Goal: Task Accomplishment & Management: Manage account settings

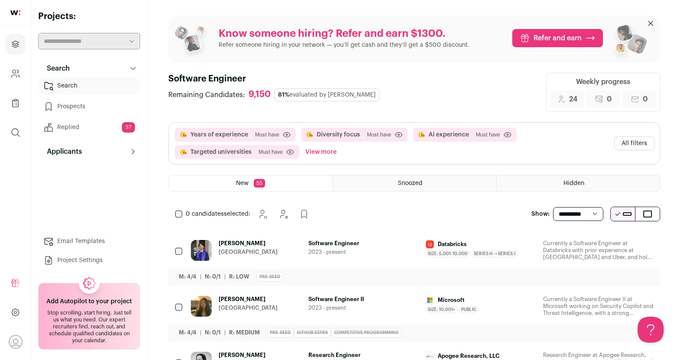
click at [239, 241] on span "[PERSON_NAME]" at bounding box center [248, 243] width 59 height 7
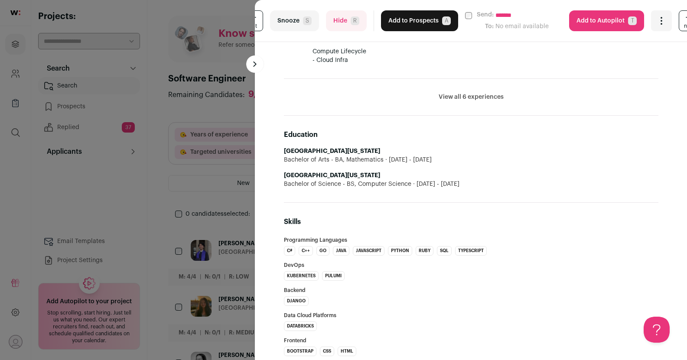
scroll to position [62, 0]
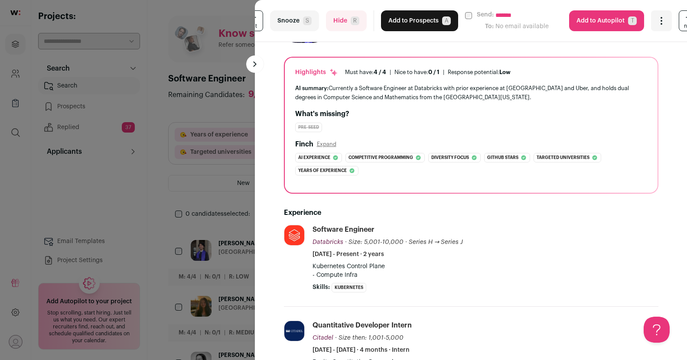
click at [349, 28] on button "Hide R" at bounding box center [346, 20] width 41 height 21
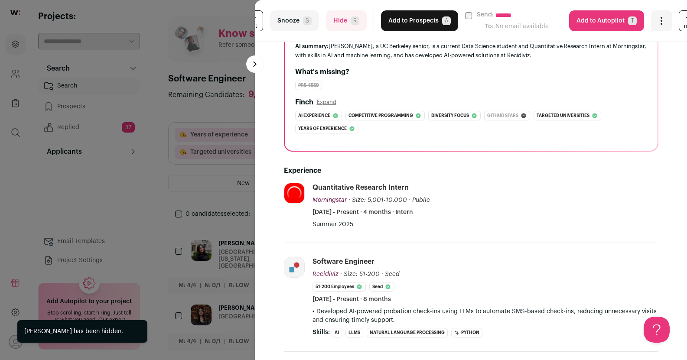
scroll to position [109, 0]
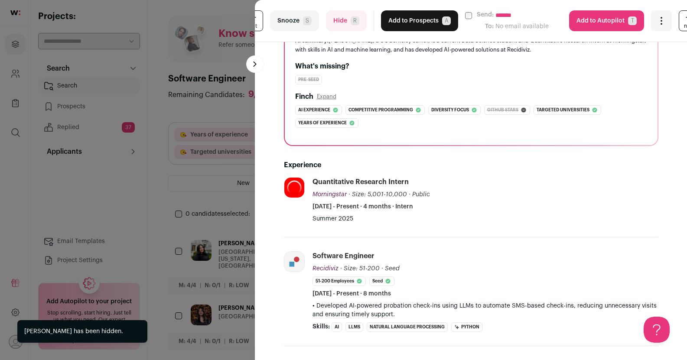
click at [348, 14] on button "Hide R" at bounding box center [346, 20] width 41 height 21
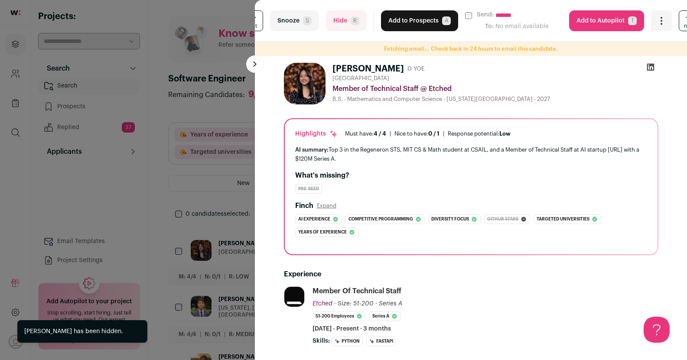
click at [400, 16] on button "Add to Prospects A" at bounding box center [419, 20] width 77 height 21
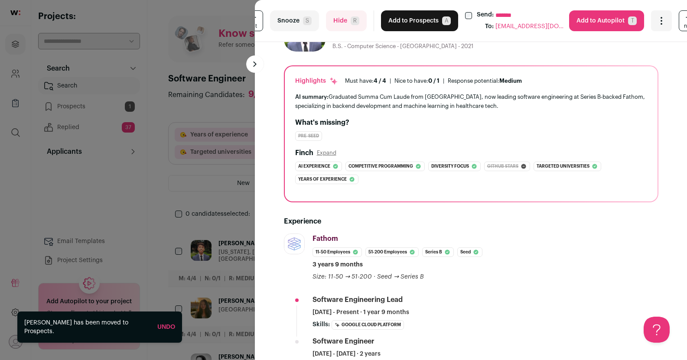
scroll to position [0, 0]
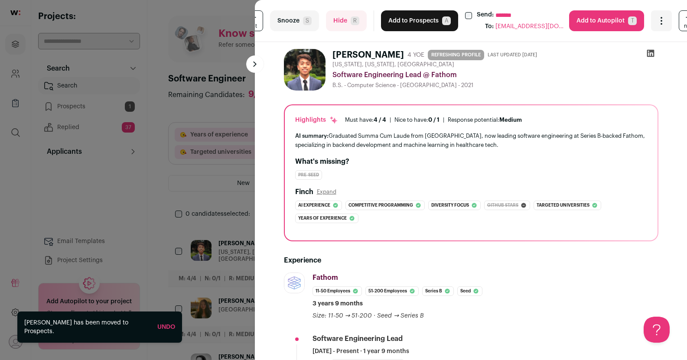
click at [391, 25] on button "Add to Prospects A" at bounding box center [419, 20] width 77 height 21
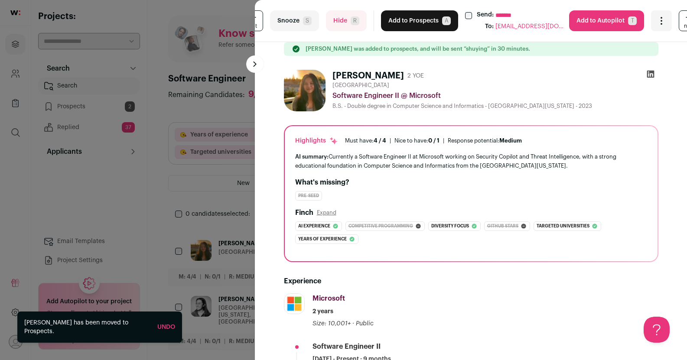
click at [405, 23] on button "Add to Prospects A" at bounding box center [419, 20] width 77 height 21
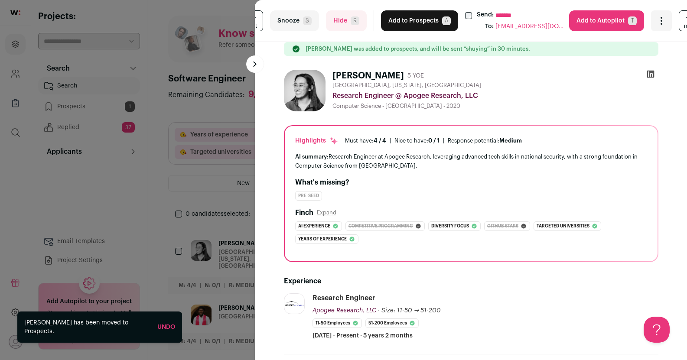
click at [406, 21] on button "Add to Prospects A" at bounding box center [419, 20] width 77 height 21
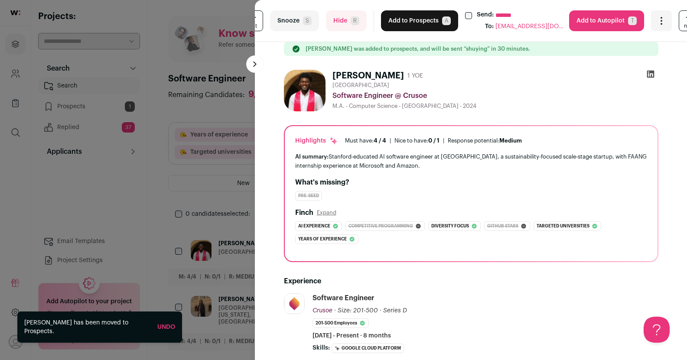
click at [406, 21] on button "Add to Prospects A" at bounding box center [419, 20] width 77 height 21
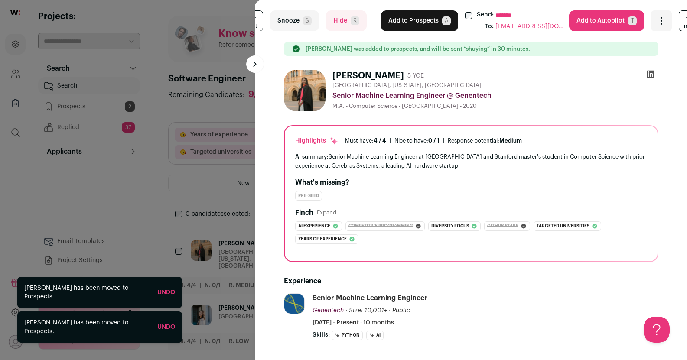
click at [406, 21] on button "Add to Prospects A" at bounding box center [419, 20] width 77 height 21
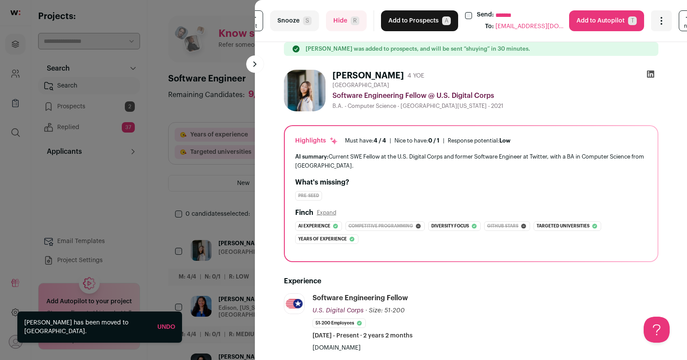
click at [402, 17] on button "Add to Prospects A" at bounding box center [419, 20] width 77 height 21
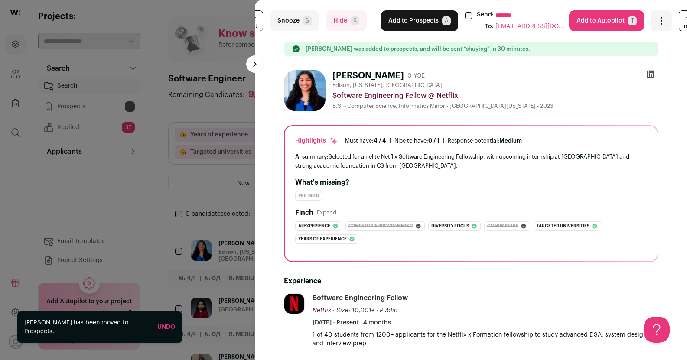
click at [399, 17] on button "Add to Prospects A" at bounding box center [419, 20] width 77 height 21
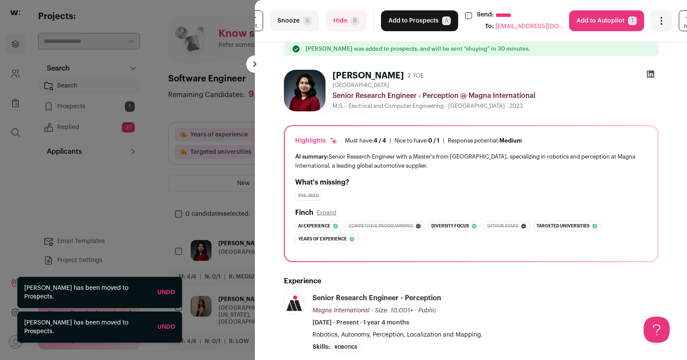
click at [351, 24] on span "R" at bounding box center [355, 20] width 9 height 9
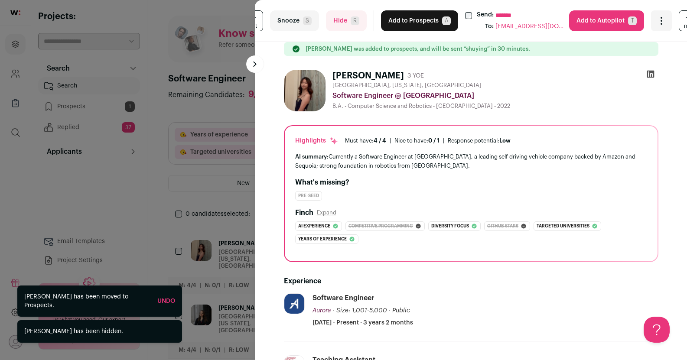
click at [412, 18] on button "Add to Prospects A" at bounding box center [419, 20] width 77 height 21
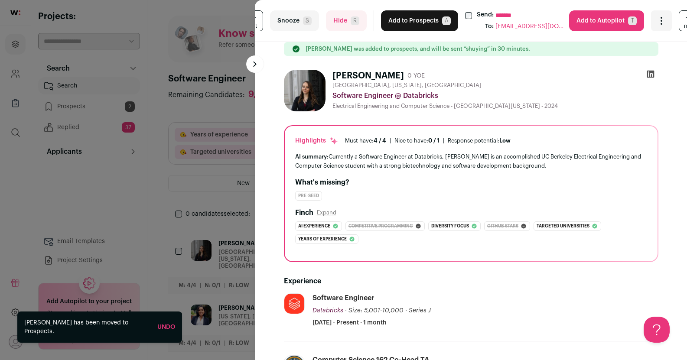
click at [412, 18] on button "Add to Prospects A" at bounding box center [419, 20] width 77 height 21
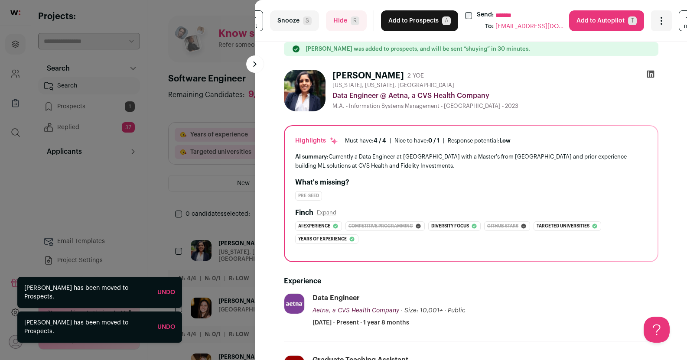
click at [354, 20] on span "R" at bounding box center [355, 20] width 9 height 9
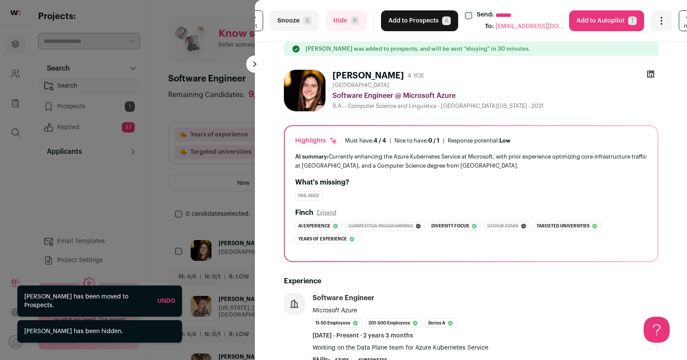
click at [402, 22] on button "Add to Prospects A" at bounding box center [419, 20] width 77 height 21
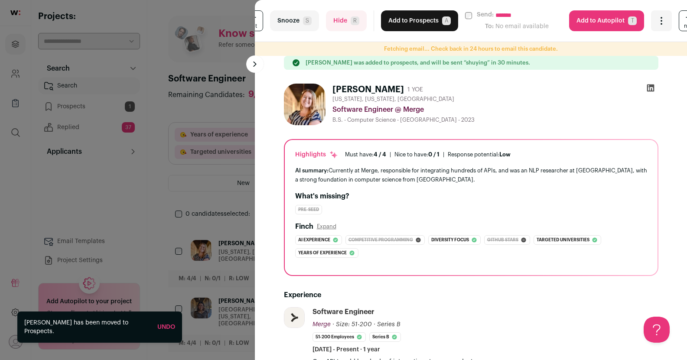
click at [402, 22] on button "Add to Prospects A" at bounding box center [419, 20] width 77 height 21
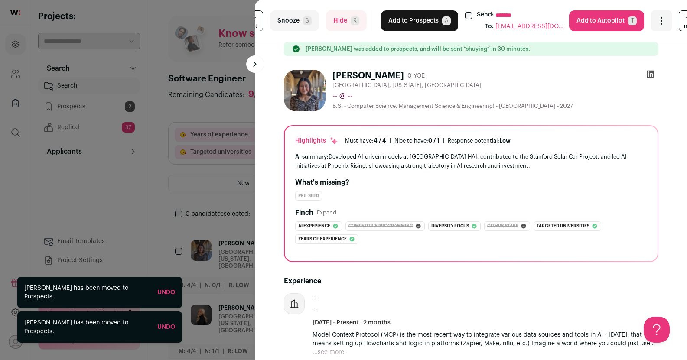
click at [402, 22] on button "Add to Prospects A" at bounding box center [419, 20] width 77 height 21
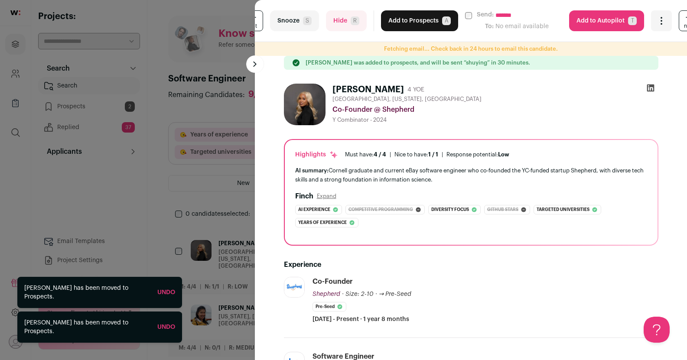
click at [351, 19] on span "R" at bounding box center [355, 20] width 9 height 9
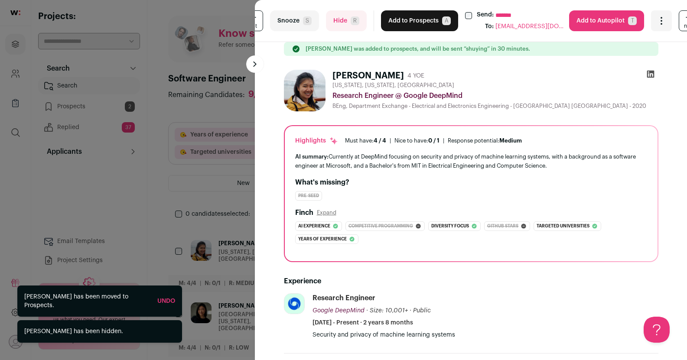
click at [399, 18] on button "Add to Prospects A" at bounding box center [419, 20] width 77 height 21
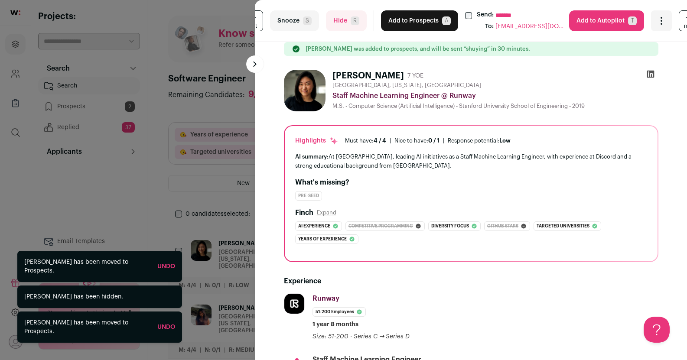
click at [399, 18] on button "Add to Prospects A" at bounding box center [419, 20] width 77 height 21
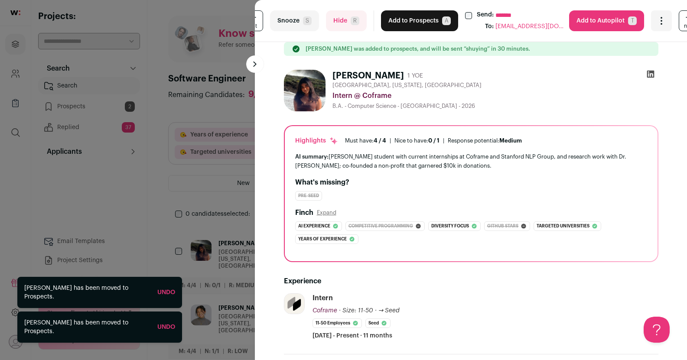
click at [399, 18] on button "Add to Prospects A" at bounding box center [419, 20] width 77 height 21
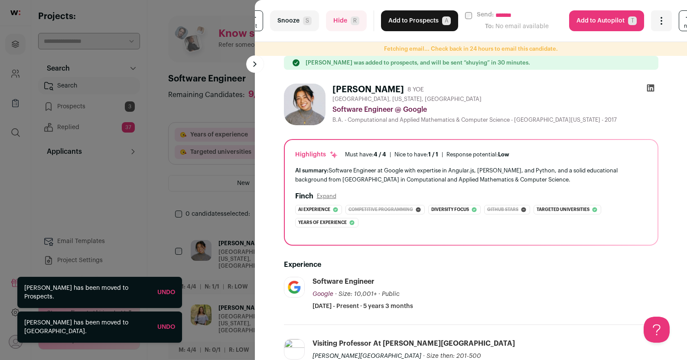
click at [399, 18] on button "Add to Prospects A" at bounding box center [419, 20] width 77 height 21
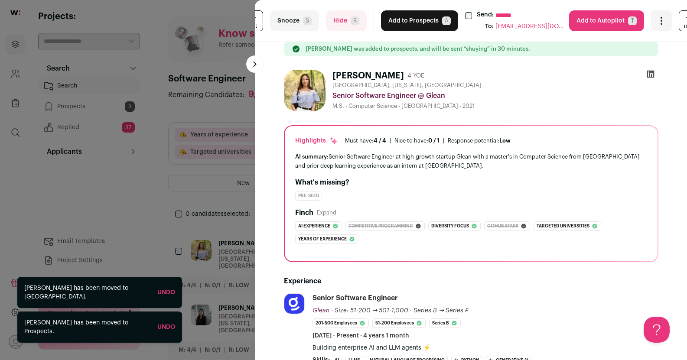
click at [399, 18] on button "Add to Prospects A" at bounding box center [419, 20] width 77 height 21
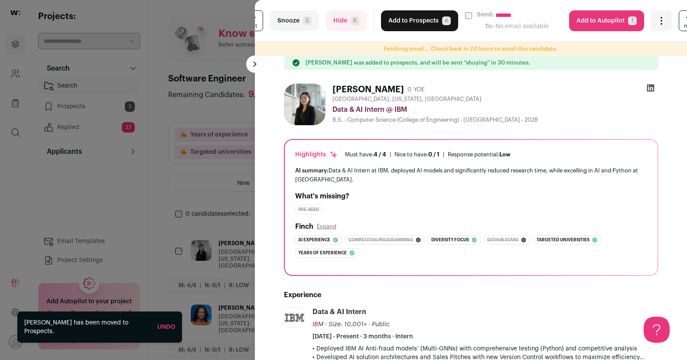
click at [354, 19] on span "R" at bounding box center [355, 20] width 9 height 9
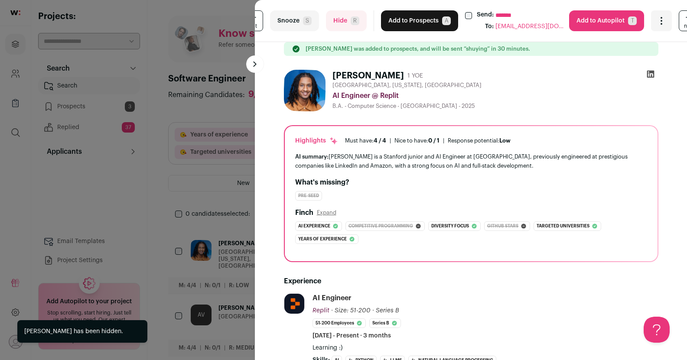
click at [400, 23] on button "Add to Prospects A" at bounding box center [419, 20] width 77 height 21
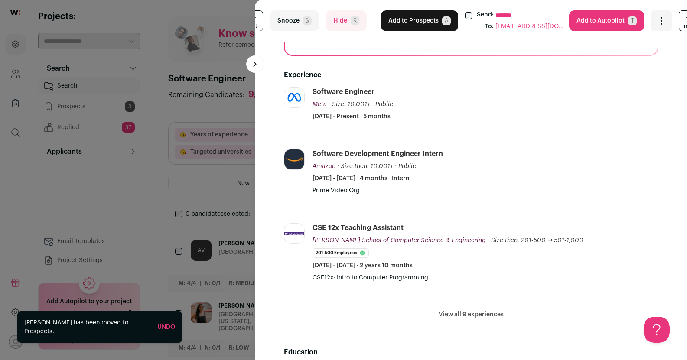
scroll to position [204, 0]
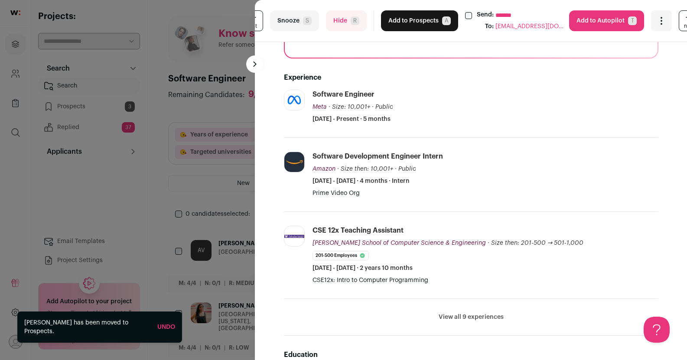
click at [351, 21] on span "R" at bounding box center [355, 20] width 9 height 9
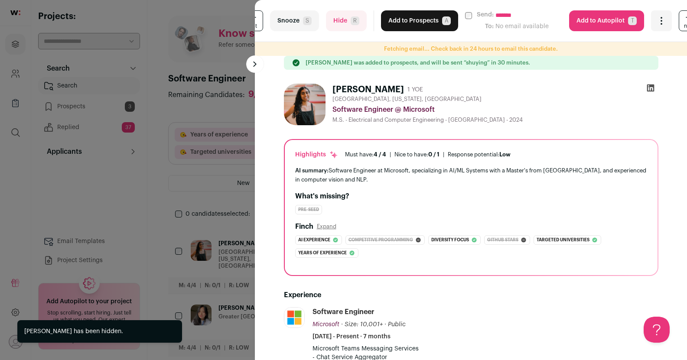
click at [400, 21] on button "Add to Prospects A" at bounding box center [419, 20] width 77 height 21
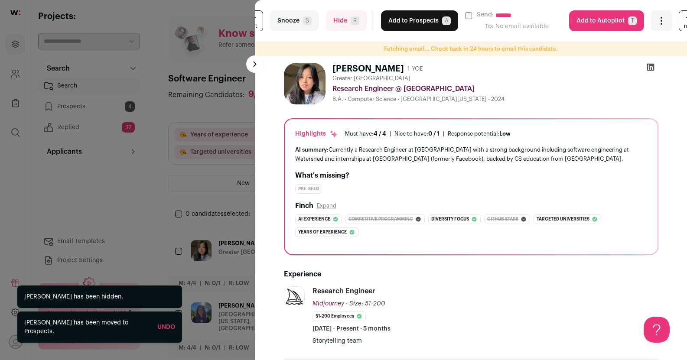
click at [399, 16] on button "Add to Prospects A" at bounding box center [419, 20] width 77 height 21
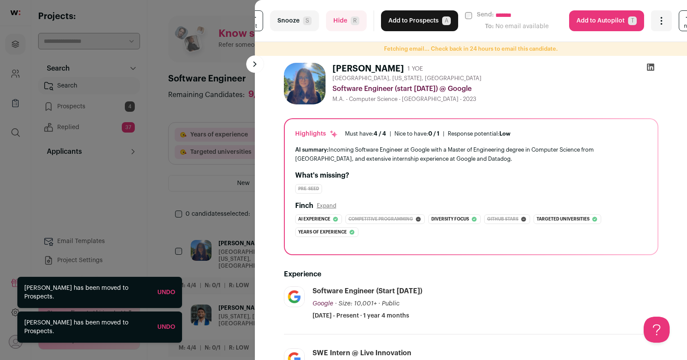
click at [399, 16] on button "Add to Prospects A" at bounding box center [419, 20] width 77 height 21
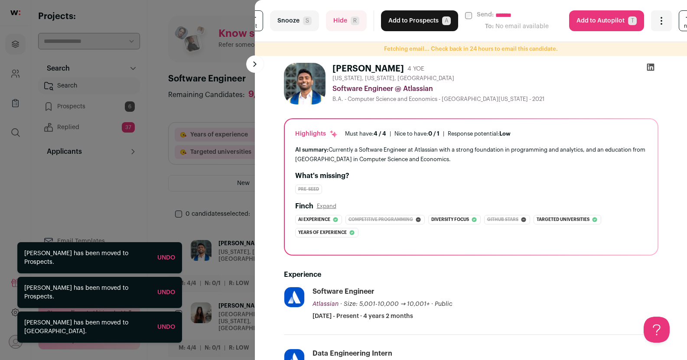
click at [362, 17] on button "Hide R" at bounding box center [346, 20] width 41 height 21
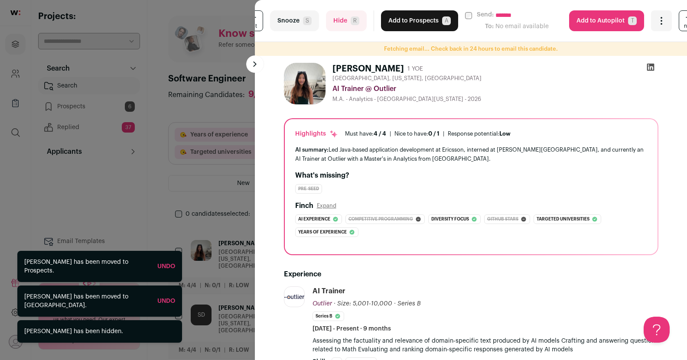
click at [392, 20] on button "Add to Prospects A" at bounding box center [419, 20] width 77 height 21
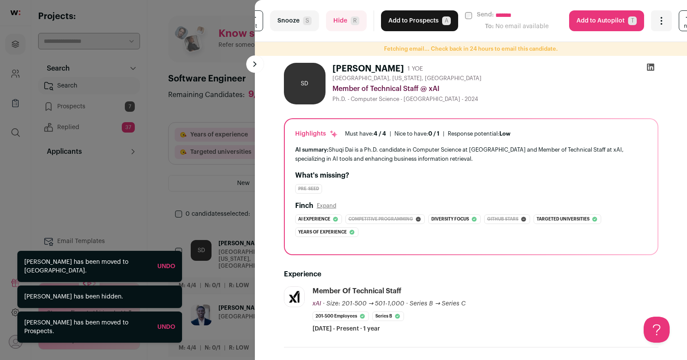
click at [428, 24] on button "Add to Prospects A" at bounding box center [419, 20] width 77 height 21
